Goal: Contribute content: Contribute content

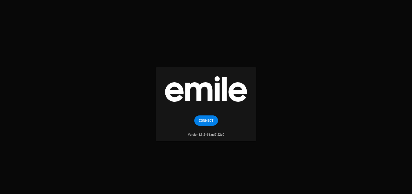
click at [209, 123] on span "Connect" at bounding box center [206, 120] width 15 height 10
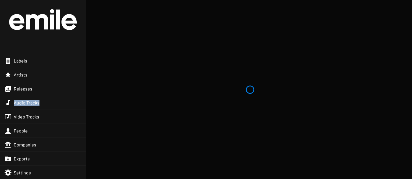
click at [33, 104] on span "Audio Tracks" at bounding box center [27, 103] width 26 height 6
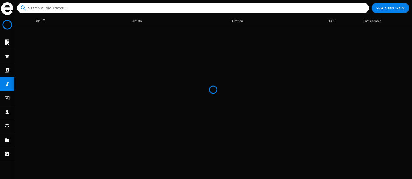
click at [88, 8] on input at bounding box center [194, 8] width 332 height 10
click at [127, 11] on input at bounding box center [194, 8] width 332 height 10
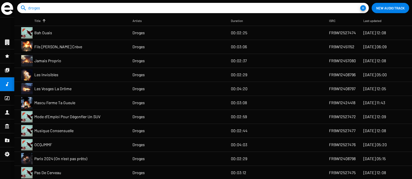
type input "droges"
click at [102, 35] on mat-cell "Bah Ouais" at bounding box center [83, 33] width 98 height 14
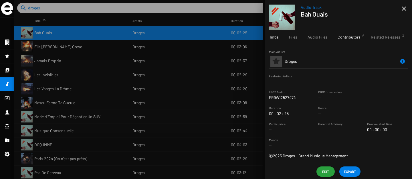
click at [357, 39] on span "Contributors 6" at bounding box center [349, 37] width 23 height 6
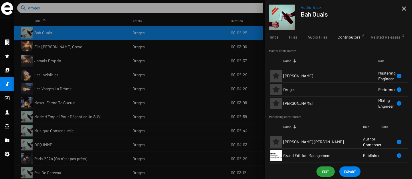
click at [325, 171] on span "Edit" at bounding box center [325, 172] width 9 height 10
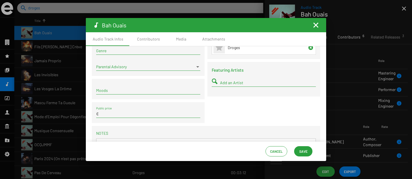
scroll to position [92, 0]
click at [107, 92] on input "Moods" at bounding box center [148, 90] width 104 height 5
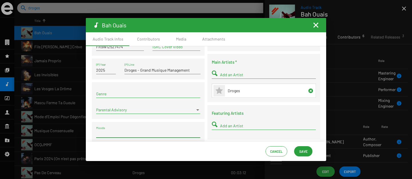
scroll to position [0, 0]
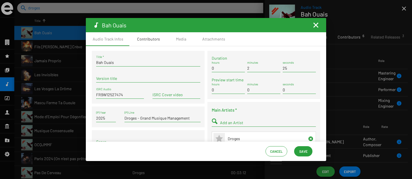
click at [140, 38] on div "Contributors" at bounding box center [148, 39] width 23 height 6
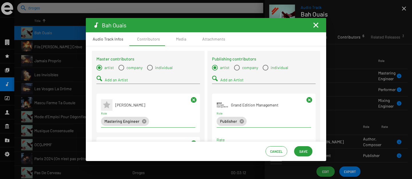
click at [117, 38] on div "Audio Track Infos" at bounding box center [108, 39] width 31 height 6
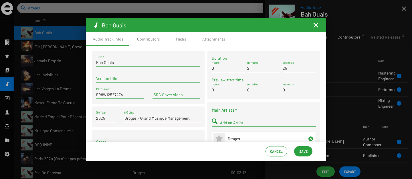
click at [318, 27] on mat-icon "Fermer la fenêtre" at bounding box center [316, 25] width 7 height 7
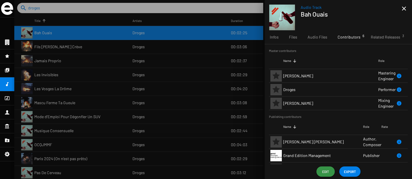
click at [324, 170] on span "Edit" at bounding box center [325, 172] width 9 height 10
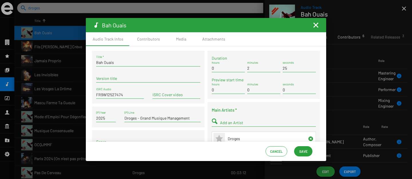
click at [315, 25] on mat-icon "Fermer la fenêtre" at bounding box center [316, 25] width 7 height 7
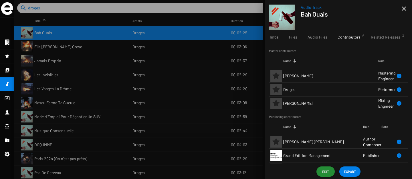
click at [404, 9] on mat-icon "close" at bounding box center [404, 8] width 7 height 7
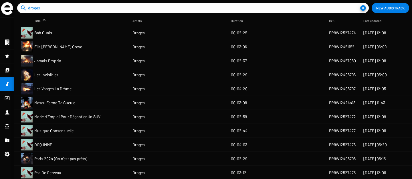
click at [4, 9] on img at bounding box center [7, 8] width 12 height 13
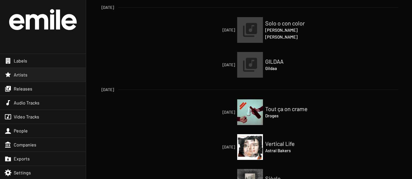
click at [25, 76] on span "Artists" at bounding box center [21, 75] width 14 height 6
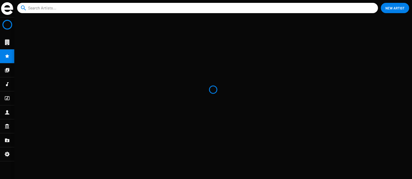
click at [8, 139] on icon at bounding box center [7, 140] width 4 height 3
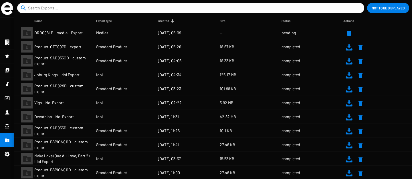
click at [80, 8] on input at bounding box center [192, 8] width 328 height 10
click at [7, 41] on icon at bounding box center [7, 42] width 4 height 5
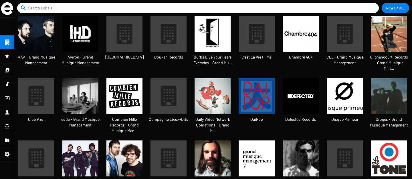
click at [9, 70] on icon at bounding box center [7, 70] width 4 height 4
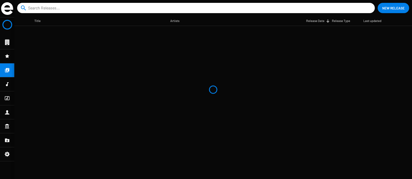
click at [396, 11] on span "New Release" at bounding box center [393, 8] width 22 height 10
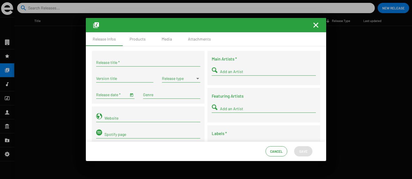
click at [135, 64] on input "Release title *" at bounding box center [148, 62] width 104 height 5
type input "test"
click at [173, 80] on span at bounding box center [178, 78] width 33 height 5
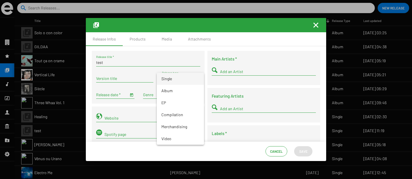
click at [166, 38] on div at bounding box center [206, 89] width 412 height 179
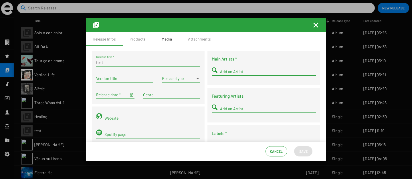
click at [166, 39] on div "Media" at bounding box center [167, 39] width 10 height 6
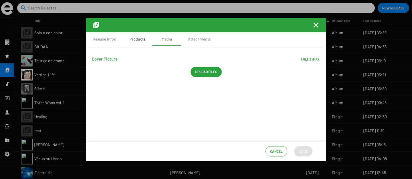
click at [135, 39] on div "Products" at bounding box center [138, 39] width 16 height 6
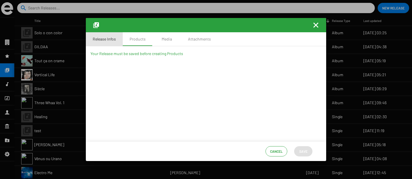
click at [113, 39] on div "Release Infos" at bounding box center [104, 39] width 23 height 6
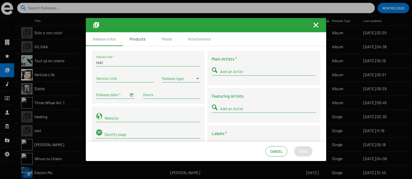
click at [144, 42] on div "Products" at bounding box center [138, 39] width 16 height 6
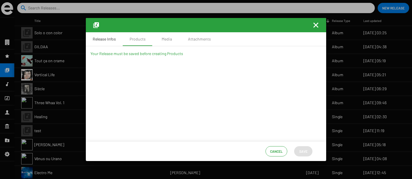
click at [118, 41] on div "Release Infos" at bounding box center [104, 39] width 37 height 14
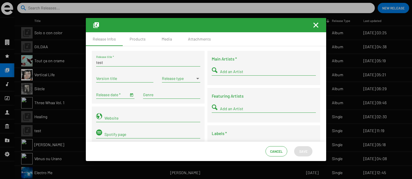
click at [123, 63] on input "test" at bounding box center [148, 62] width 104 height 5
type input "test 1"
click at [220, 76] on div "Add an Artist" at bounding box center [268, 70] width 96 height 11
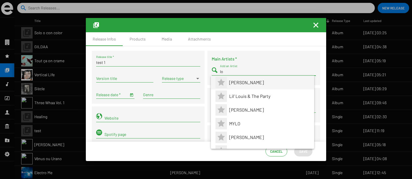
type input "lo"
click at [231, 81] on span "Mathieu Baillot" at bounding box center [269, 83] width 80 height 14
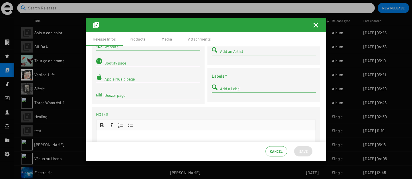
scroll to position [74, 0]
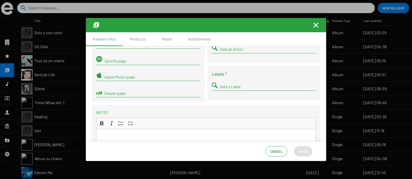
click at [239, 86] on input "Add a Label" at bounding box center [268, 87] width 96 height 5
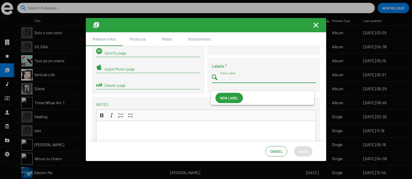
scroll to position [82, 0]
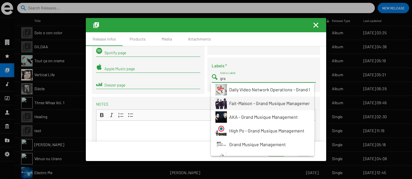
type input "gra"
click at [234, 107] on span "Fait-Maison - Grand Musique Management" at bounding box center [270, 104] width 83 height 14
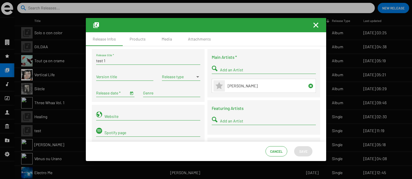
scroll to position [0, 0]
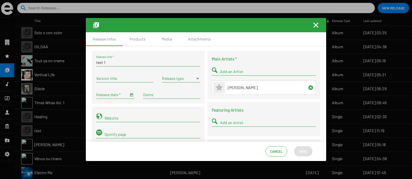
click at [125, 95] on input "Release date *" at bounding box center [112, 95] width 32 height 5
click at [132, 96] on span "Open calendar" at bounding box center [132, 94] width 4 height 5
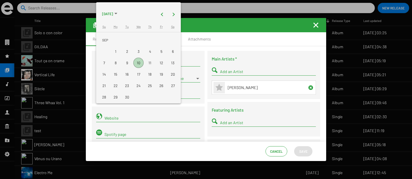
click at [117, 13] on span "SEP 2025" at bounding box center [109, 14] width 15 height 10
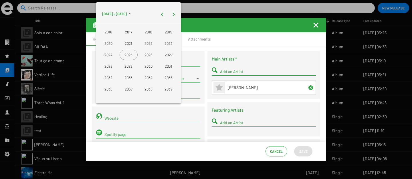
click at [148, 79] on div "2034" at bounding box center [149, 78] width 18 height 10
click at [163, 68] on div "DEC" at bounding box center [169, 66] width 18 height 10
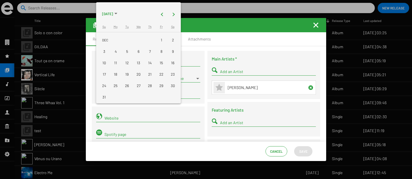
click at [159, 65] on div "15" at bounding box center [161, 63] width 10 height 10
type input "12/15/2034"
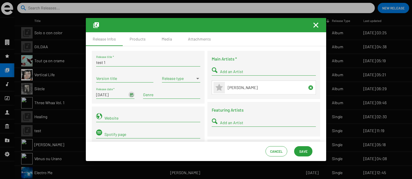
click at [167, 80] on span at bounding box center [178, 78] width 33 height 5
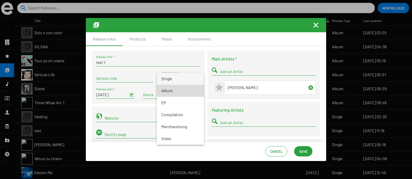
click at [168, 92] on span "Album" at bounding box center [180, 91] width 38 height 12
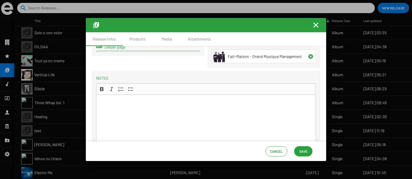
scroll to position [162, 0]
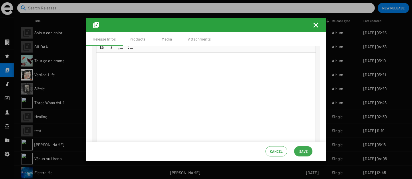
click at [311, 150] on button "Save" at bounding box center [303, 152] width 18 height 10
click at [140, 40] on div "Products" at bounding box center [138, 39] width 16 height 6
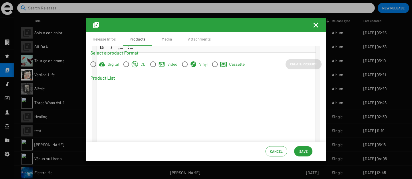
scroll to position [0, 0]
click at [127, 64] on span at bounding box center [126, 65] width 6 height 6
click at [126, 67] on input "CD" at bounding box center [126, 67] width 0 height 0
radio input "true"
click at [313, 63] on span "Create Product" at bounding box center [303, 64] width 27 height 10
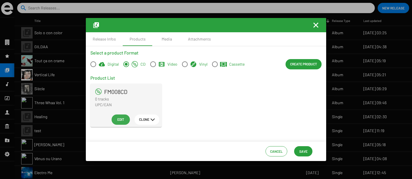
click at [119, 124] on span "Edit" at bounding box center [120, 120] width 9 height 10
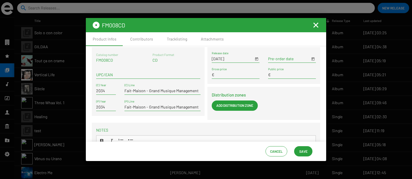
scroll to position [1, 0]
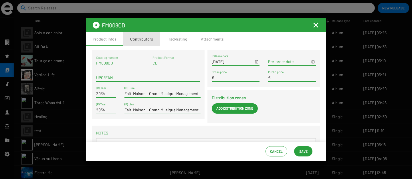
click at [146, 41] on div "Contributors" at bounding box center [141, 39] width 23 height 6
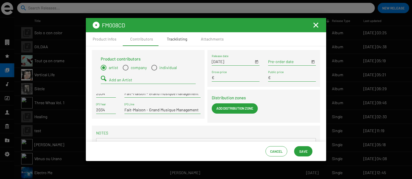
click at [172, 39] on div "Tracklisting" at bounding box center [177, 39] width 20 height 6
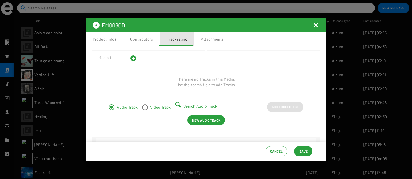
scroll to position [0, 0]
click at [203, 121] on span "New Audio Track" at bounding box center [206, 120] width 28 height 10
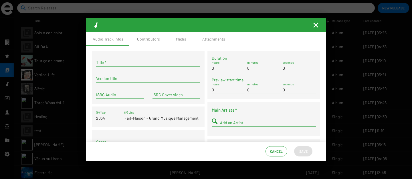
click at [136, 63] on input "Title *" at bounding box center [148, 62] width 104 height 5
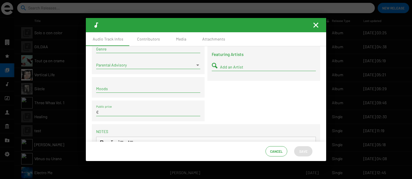
scroll to position [55, 0]
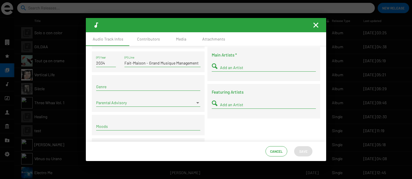
type input "audio track test 1"
click at [233, 68] on input "Add an Artist" at bounding box center [268, 68] width 96 height 5
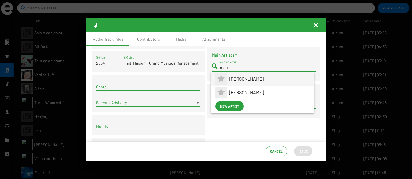
type input "matt"
click at [240, 82] on span "Mattias Mimoun" at bounding box center [269, 79] width 80 height 14
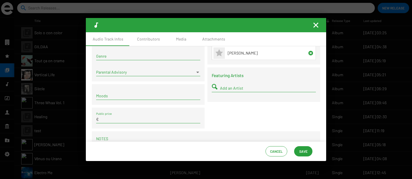
scroll to position [90, 0]
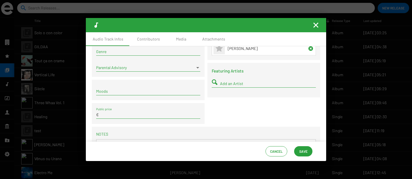
click at [298, 152] on button "Save" at bounding box center [303, 152] width 18 height 10
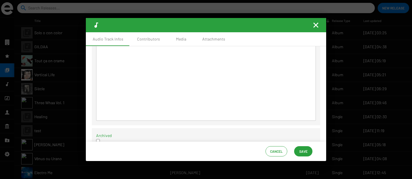
scroll to position [222, 0]
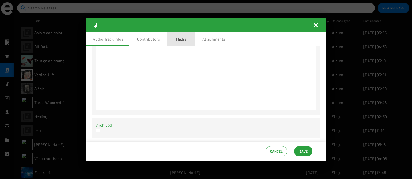
click at [181, 36] on div "Media" at bounding box center [181, 39] width 29 height 14
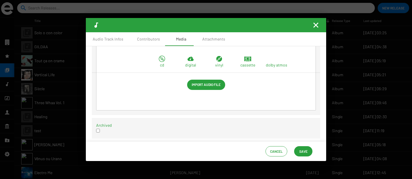
scroll to position [0, 0]
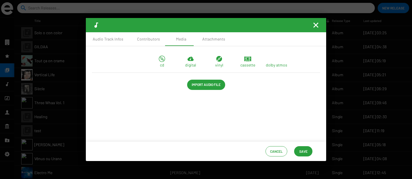
click at [164, 61] on icon at bounding box center [162, 59] width 7 height 7
click at [196, 60] on div "digital" at bounding box center [190, 62] width 29 height 13
click at [213, 61] on div "vinyl" at bounding box center [219, 62] width 29 height 13
click at [246, 61] on icon at bounding box center [248, 60] width 4 height 1
click at [278, 64] on p "dolby atmos" at bounding box center [276, 65] width 21 height 6
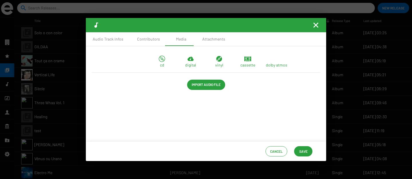
click at [315, 24] on mat-icon "Fermer la fenêtre" at bounding box center [316, 25] width 7 height 7
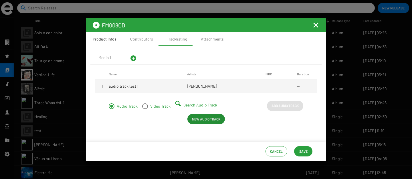
click at [111, 40] on div "Product Infos" at bounding box center [105, 39] width 24 height 6
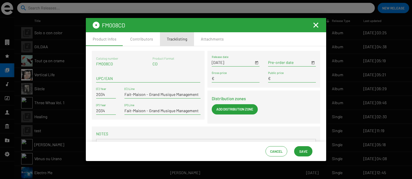
click at [180, 39] on div "Tracklisting" at bounding box center [177, 39] width 20 height 6
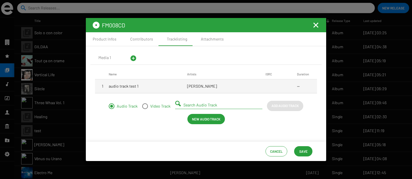
click at [159, 87] on mat-cell "audio track test 1" at bounding box center [148, 87] width 78 height 14
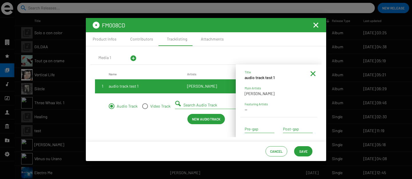
click at [198, 120] on span "New Audio Track" at bounding box center [206, 119] width 28 height 10
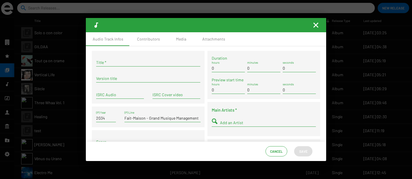
click at [114, 67] on div "Title *" at bounding box center [148, 64] width 104 height 16
click at [108, 64] on input "Title *" at bounding box center [148, 62] width 104 height 5
type input "m"
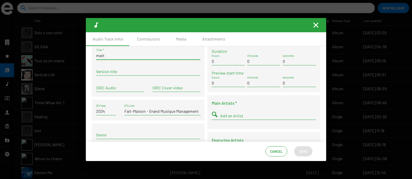
type input "matt"
click at [231, 116] on input "Add an Artist" at bounding box center [268, 116] width 96 height 5
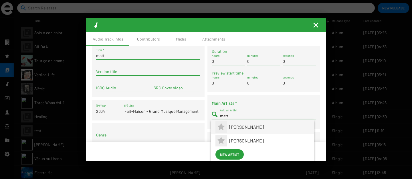
type input "matt"
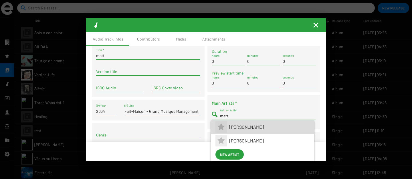
click at [242, 127] on span "Mattias Mimoun" at bounding box center [269, 128] width 80 height 14
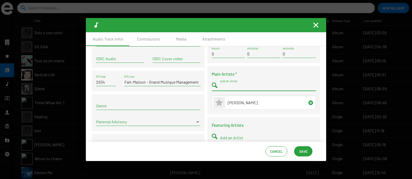
scroll to position [53, 0]
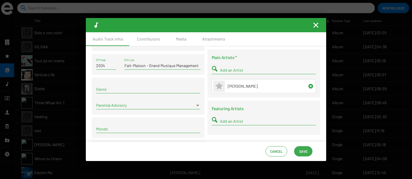
click at [300, 154] on span "Save" at bounding box center [303, 152] width 8 height 10
click at [301, 153] on span "Save" at bounding box center [303, 152] width 8 height 10
click at [316, 27] on mat-icon "Fermer la fenêtre" at bounding box center [316, 25] width 7 height 7
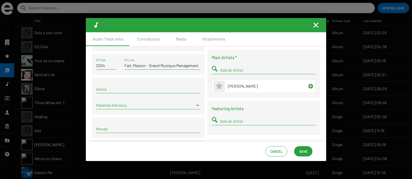
scroll to position [1, 0]
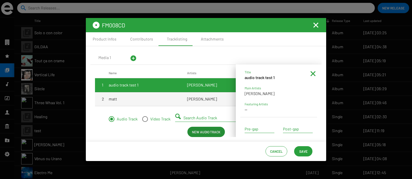
click at [193, 97] on mat-cell "Mattias Mimoun" at bounding box center [226, 99] width 78 height 14
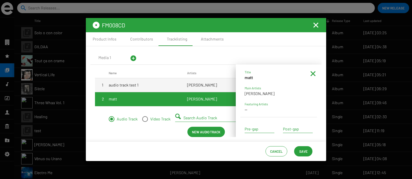
click at [311, 74] on mat-icon at bounding box center [313, 73] width 7 height 7
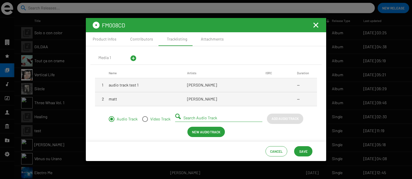
click at [119, 86] on span "audio track test 1" at bounding box center [124, 85] width 30 height 6
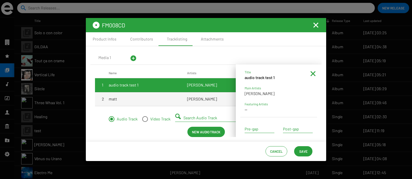
scroll to position [7, 0]
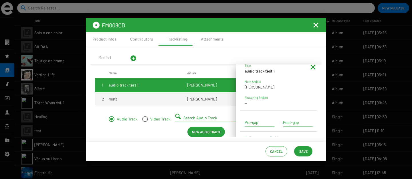
click at [98, 86] on mat-cell "1" at bounding box center [102, 85] width 14 height 14
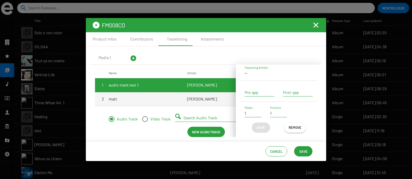
scroll to position [0, 0]
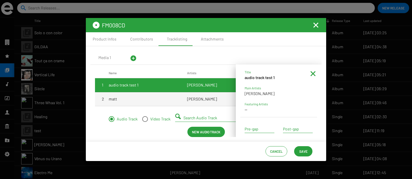
click at [312, 72] on mat-icon at bounding box center [313, 73] width 7 height 7
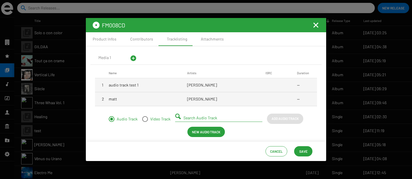
click at [261, 87] on mat-cell "Mattias Mimoun" at bounding box center [226, 85] width 78 height 14
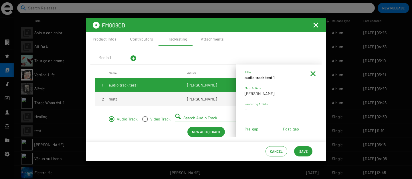
click at [313, 71] on mat-icon at bounding box center [313, 73] width 7 height 7
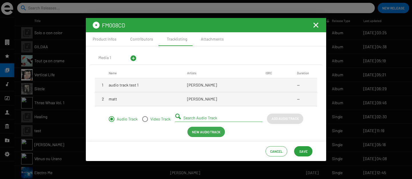
click at [197, 136] on span "New Audio Track" at bounding box center [206, 132] width 28 height 10
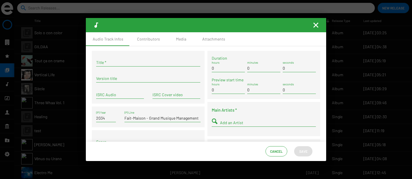
type input "1"
click at [156, 61] on input "Title *" at bounding box center [148, 62] width 104 height 5
type input "test"
type input "1"
type input "test 3"
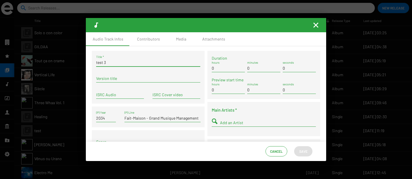
type input "1"
type input "test 3"
click at [183, 38] on div "Media" at bounding box center [181, 39] width 10 height 6
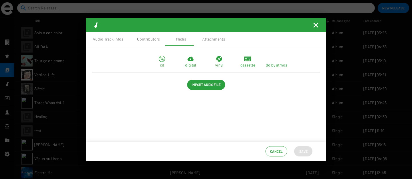
click at [166, 58] on div "cd" at bounding box center [162, 62] width 29 height 13
click at [196, 62] on div "digital" at bounding box center [190, 62] width 29 height 13
click at [217, 62] on p "vinyl" at bounding box center [219, 65] width 8 height 6
click at [241, 62] on div "cassette" at bounding box center [248, 62] width 29 height 13
click at [271, 62] on div "dolby atmos" at bounding box center [276, 62] width 29 height 13
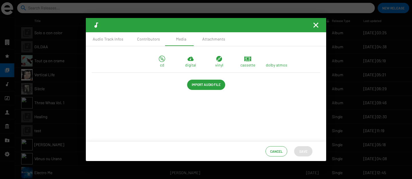
click at [197, 86] on span "Import Audio File" at bounding box center [206, 85] width 29 height 10
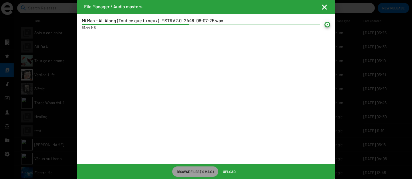
click at [227, 171] on span "Upload" at bounding box center [229, 172] width 13 height 10
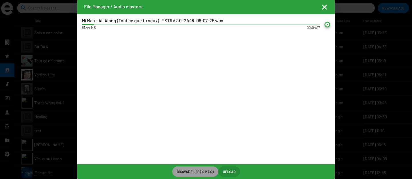
click at [328, 24] on mat-icon at bounding box center [328, 25] width 6 height 6
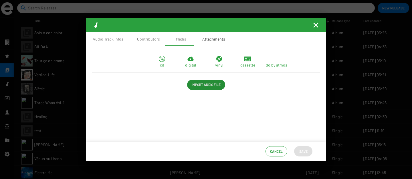
click at [208, 41] on div "Attachments" at bounding box center [213, 39] width 23 height 6
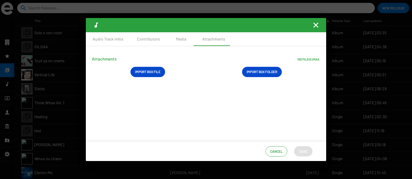
click at [315, 24] on mat-icon "Fermer la fenêtre" at bounding box center [316, 25] width 7 height 7
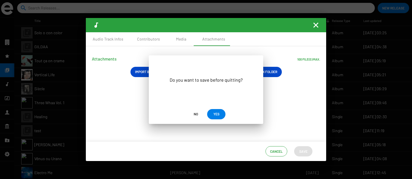
click at [211, 115] on button "YES" at bounding box center [216, 114] width 18 height 10
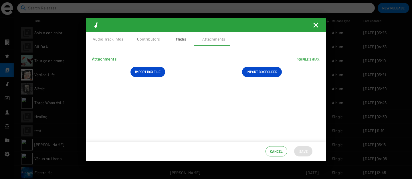
click at [173, 36] on div "Media" at bounding box center [181, 39] width 29 height 14
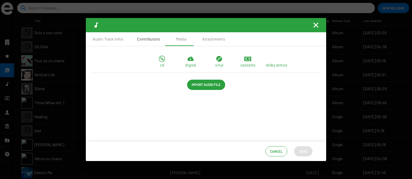
click at [155, 39] on div "Contributors" at bounding box center [148, 39] width 23 height 6
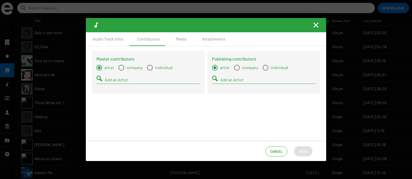
click at [319, 24] on mat-icon "Fermer la fenêtre" at bounding box center [316, 25] width 7 height 7
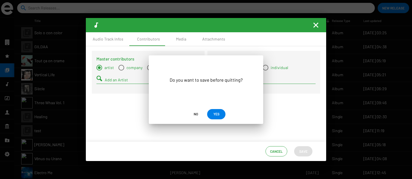
click at [218, 113] on span "YES" at bounding box center [217, 114] width 6 height 10
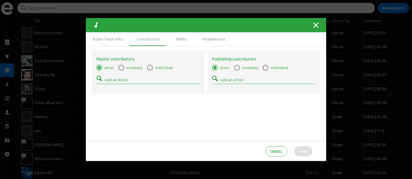
click at [315, 28] on mat-icon "Fermer la fenêtre" at bounding box center [316, 25] width 7 height 7
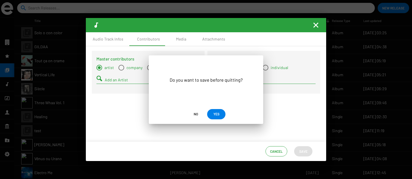
click at [216, 117] on span "YES" at bounding box center [217, 114] width 6 height 10
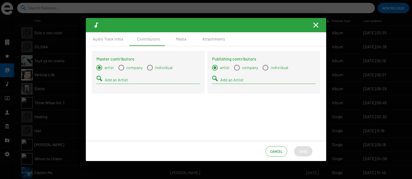
click at [315, 26] on mat-icon "Fermer la fenêtre" at bounding box center [316, 25] width 7 height 7
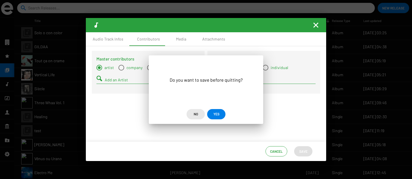
click at [196, 114] on span "No" at bounding box center [196, 114] width 4 height 10
type input "1"
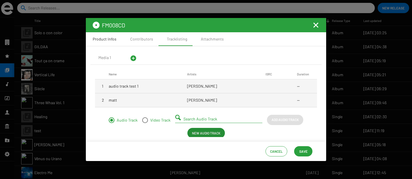
click at [116, 37] on div "Product Infos" at bounding box center [104, 39] width 37 height 14
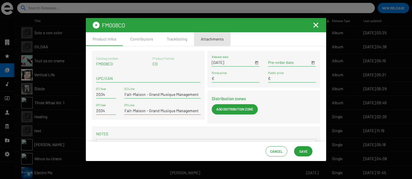
click at [204, 39] on div "Attachments" at bounding box center [212, 39] width 23 height 6
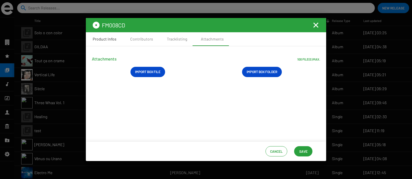
click at [112, 41] on div "Product Infos" at bounding box center [105, 39] width 24 height 6
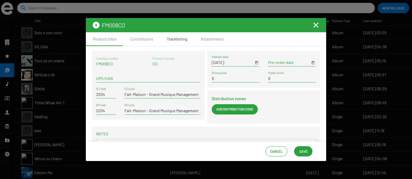
click at [175, 43] on div "Tracklisting" at bounding box center [177, 39] width 34 height 14
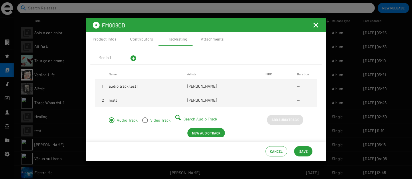
click at [315, 26] on mat-icon "Fermer la fenêtre" at bounding box center [316, 25] width 7 height 7
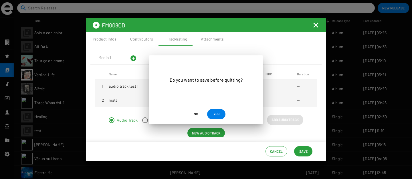
click at [196, 115] on span "No" at bounding box center [196, 114] width 4 height 10
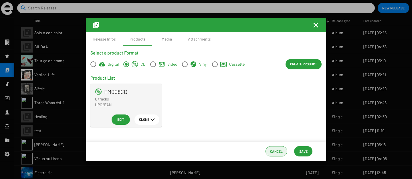
click at [279, 151] on span "Cancel" at bounding box center [276, 152] width 13 height 10
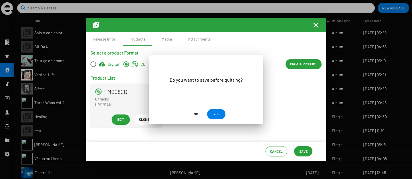
click at [196, 115] on span "No" at bounding box center [196, 114] width 4 height 10
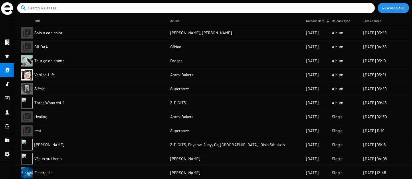
click at [127, 65] on mat-cell "Tout ça on crame" at bounding box center [102, 61] width 136 height 14
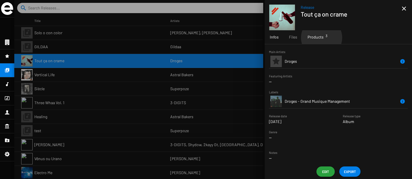
click at [321, 38] on span "Products 3" at bounding box center [316, 37] width 16 height 6
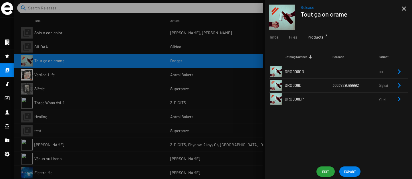
click at [316, 85] on td "DRO008D" at bounding box center [309, 86] width 48 height 14
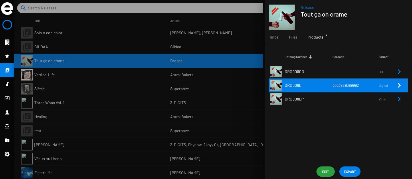
click at [316, 85] on td "DRO008D" at bounding box center [309, 86] width 48 height 14
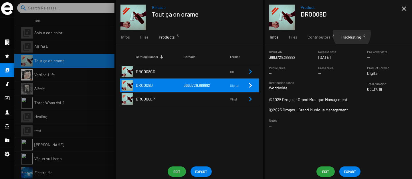
click at [351, 34] on div "Tracklisting 12" at bounding box center [351, 37] width 31 height 14
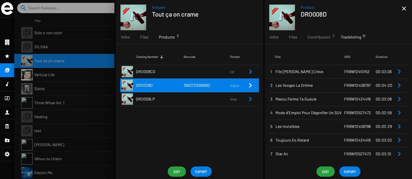
click at [331, 74] on span "Fils de Bourge Crève" at bounding box center [310, 72] width 69 height 6
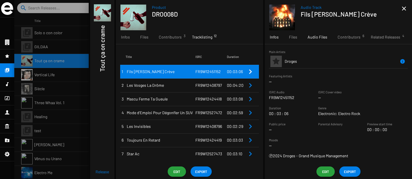
click at [311, 37] on span "Audio Files" at bounding box center [318, 37] width 20 height 6
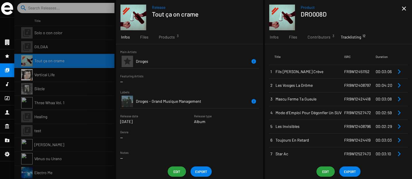
click at [306, 86] on span "Les Vosges La Drôme" at bounding box center [310, 86] width 69 height 6
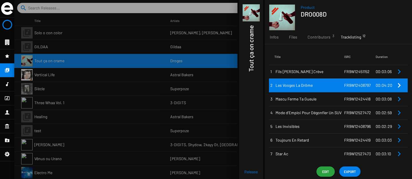
click at [306, 86] on span "Les Vosges La Drôme" at bounding box center [310, 86] width 69 height 6
click at [319, 87] on span "Les Vosges La Drôme" at bounding box center [310, 86] width 69 height 6
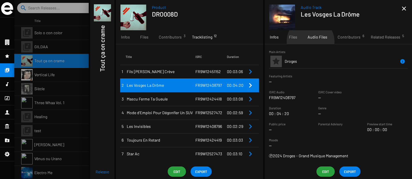
click at [310, 42] on div "Audio Files" at bounding box center [318, 37] width 30 height 14
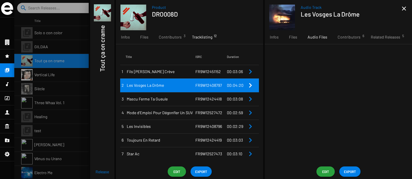
click at [221, 98] on td "FR9W12424418" at bounding box center [211, 99] width 31 height 14
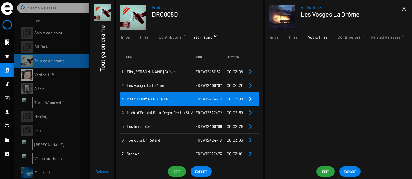
click at [405, 9] on mat-icon "close" at bounding box center [404, 8] width 7 height 7
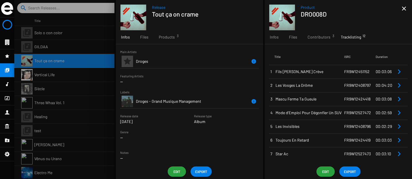
click at [85, 81] on div at bounding box center [213, 89] width 398 height 179
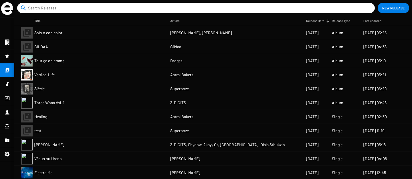
click at [79, 78] on mat-cell "Vertical Life" at bounding box center [102, 75] width 136 height 14
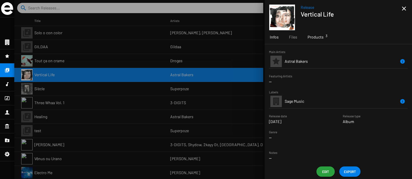
click at [323, 41] on div "Products 3" at bounding box center [316, 37] width 26 height 14
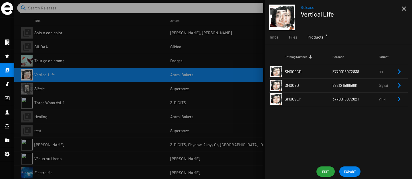
click at [338, 85] on span "8721215665861" at bounding box center [345, 85] width 25 height 5
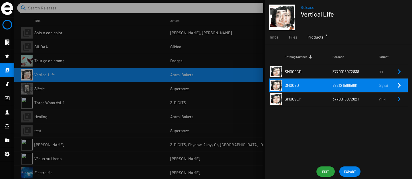
click at [336, 86] on span "8721215665861" at bounding box center [345, 85] width 25 height 5
click at [323, 86] on td "SM009D" at bounding box center [309, 86] width 48 height 14
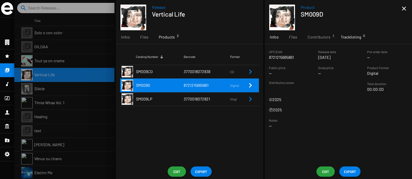
click at [345, 37] on span "Tracklisting 11" at bounding box center [351, 37] width 20 height 6
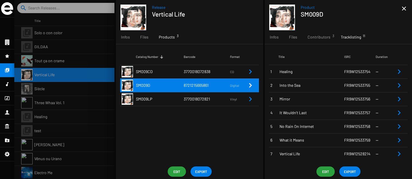
click at [326, 72] on span "Healing" at bounding box center [312, 72] width 65 height 6
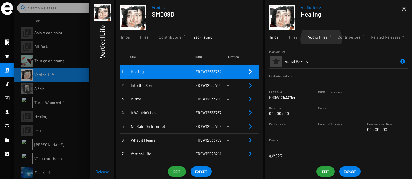
click at [321, 39] on span "Audio Files 1" at bounding box center [318, 37] width 20 height 6
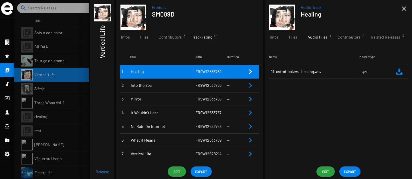
click at [324, 72] on td "01_astral-bakers_healing.wav" at bounding box center [314, 72] width 90 height 14
click at [327, 171] on span "Edit" at bounding box center [325, 172] width 9 height 10
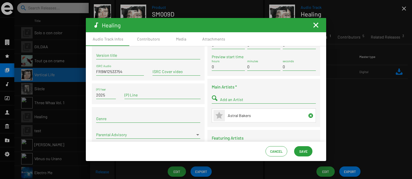
scroll to position [8, 0]
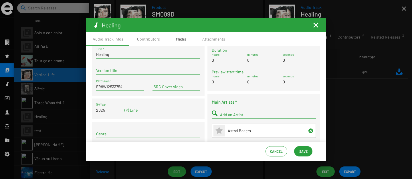
click at [174, 37] on div "Media" at bounding box center [181, 39] width 29 height 14
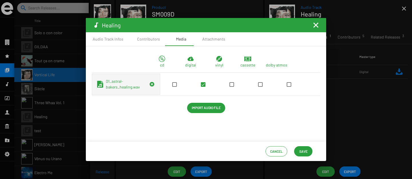
scroll to position [0, 0]
